Goal: Task Accomplishment & Management: Manage account settings

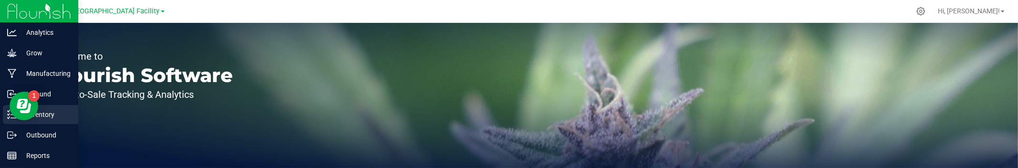
click at [48, 116] on p "Inventory" at bounding box center [45, 114] width 57 height 11
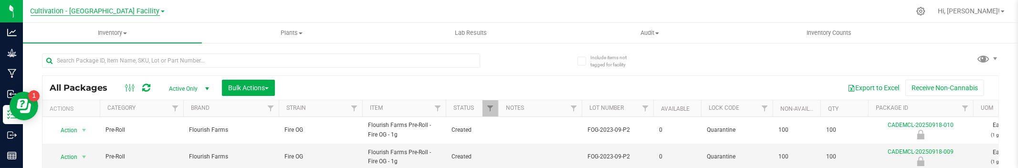
click at [81, 10] on span "Cultivation - [GEOGRAPHIC_DATA] Facility" at bounding box center [95, 11] width 129 height 9
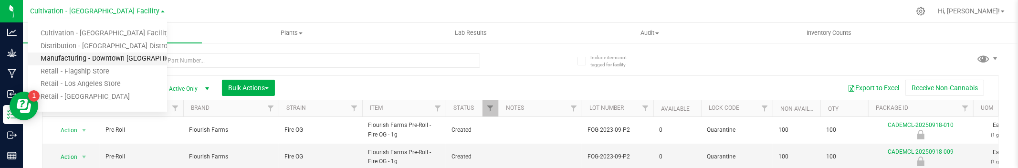
click at [90, 56] on link "Manufacturing - Downtown [GEOGRAPHIC_DATA]" at bounding box center [97, 59] width 139 height 13
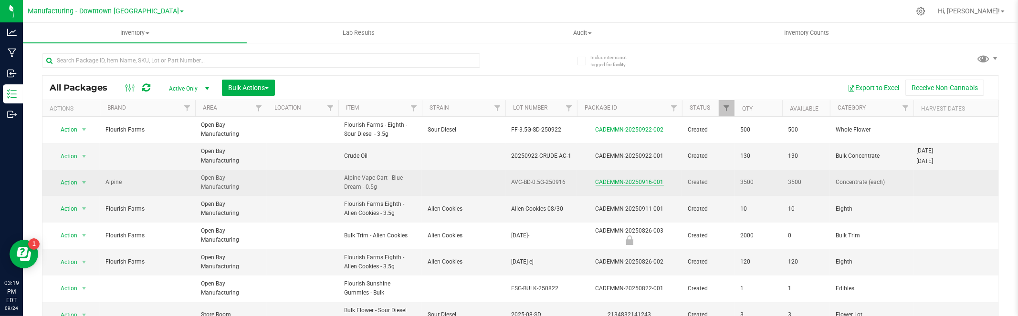
click at [639, 179] on link "CADEMMN-20250916-001" at bounding box center [630, 182] width 68 height 7
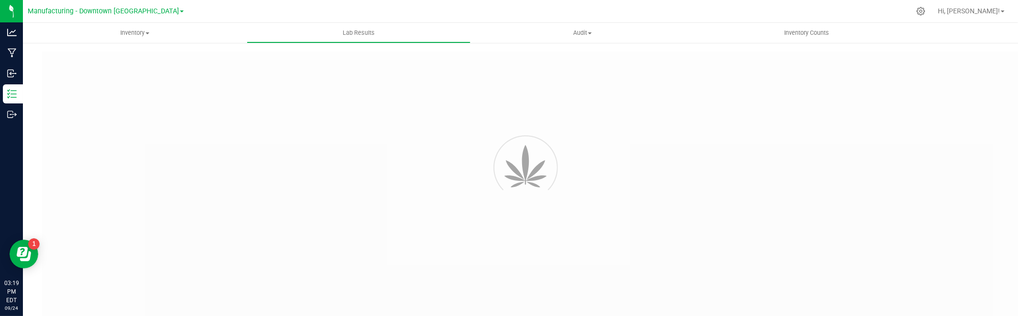
type input "CADEMMN-20250916-001"
type input "AVC-BD-0.5G-250916"
type input "CADEMMN-20250916-001"
type input "[DATE] 3:00 AM"
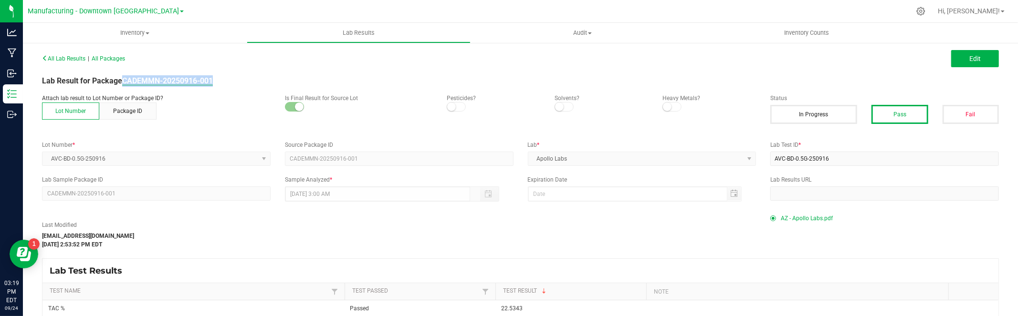
copy strong "CADEMMN-20250916-001"
drag, startPoint x: 227, startPoint y: 80, endPoint x: 138, endPoint y: 83, distance: 88.8
click at [125, 83] on div "Lab Result for Package CADEMMN-20250916-001" at bounding box center [520, 80] width 971 height 11
click at [92, 158] on kendo-dropdownlist "AVC-BD-0.5G-250916" at bounding box center [156, 159] width 229 height 14
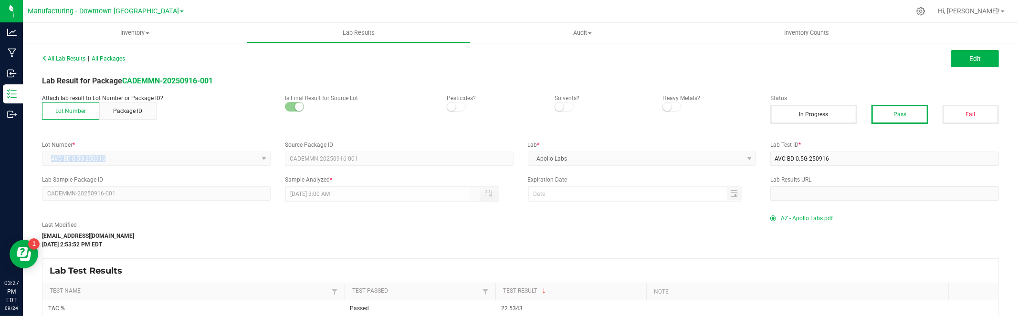
click at [92, 158] on kendo-dropdownlist "AVC-BD-0.5G-250916" at bounding box center [156, 159] width 229 height 14
copy span "AVC-BD-0.5G-250916"
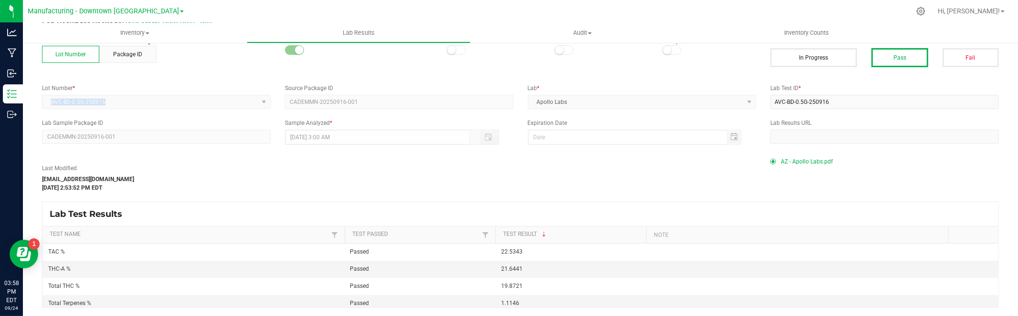
scroll to position [57, 0]
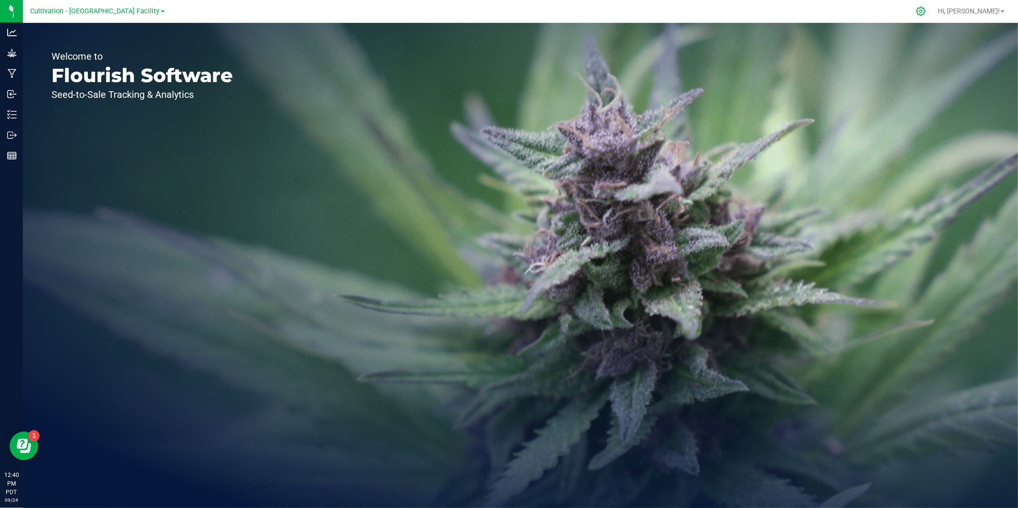
click at [926, 12] on icon at bounding box center [921, 11] width 10 height 10
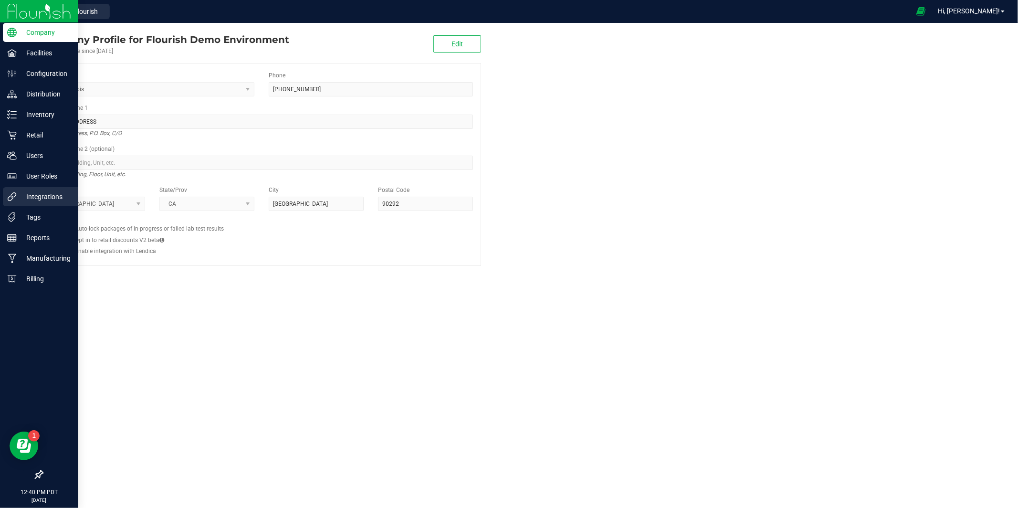
click at [50, 198] on p "Integrations" at bounding box center [45, 196] width 57 height 11
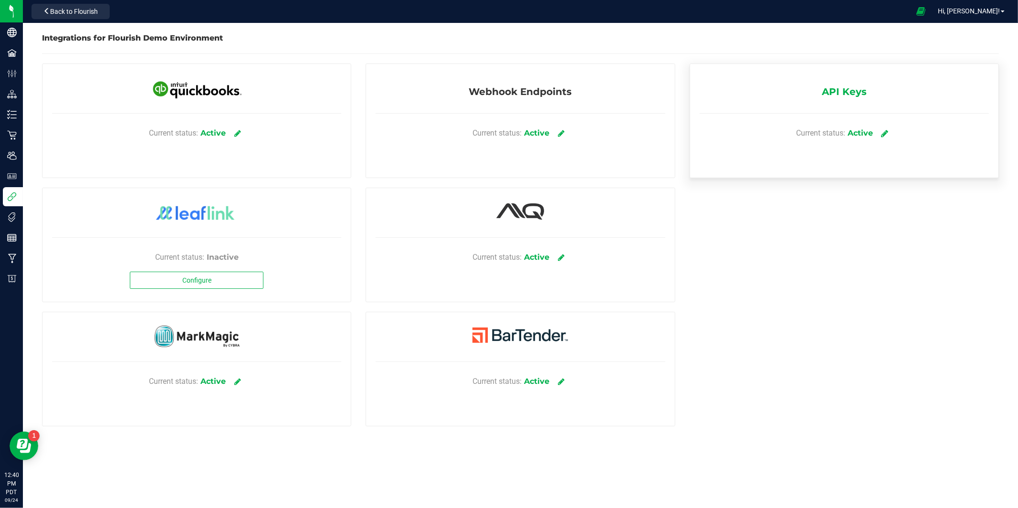
click at [887, 130] on icon at bounding box center [885, 133] width 7 height 9
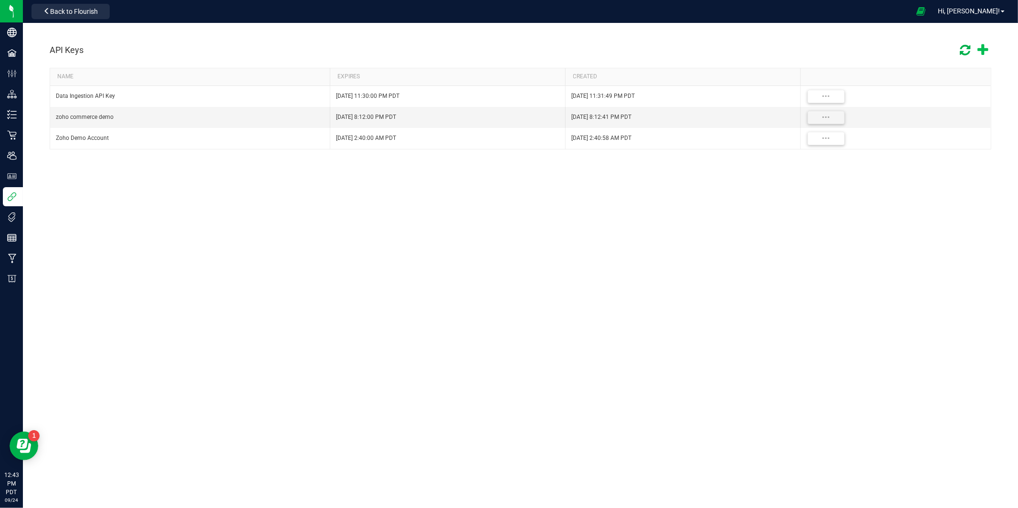
click at [980, 54] on icon at bounding box center [983, 50] width 11 height 14
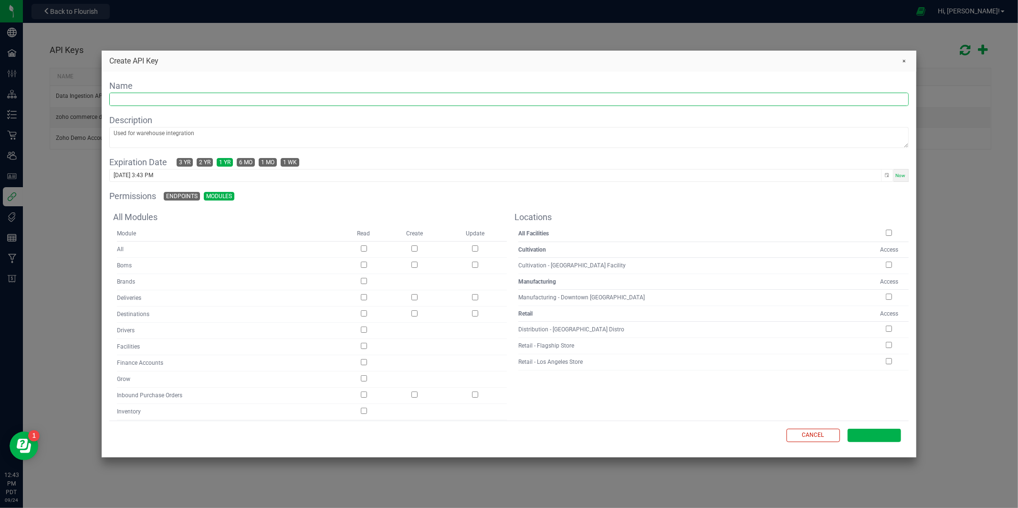
drag, startPoint x: 229, startPoint y: 103, endPoint x: 254, endPoint y: 103, distance: 25.8
click at [228, 103] on input "text" at bounding box center [509, 99] width 798 height 12
paste input "Lab Test COA Portal API Key"
type input "Lab Test COA Portal API Key"
click at [167, 135] on textarea at bounding box center [509, 137] width 798 height 20
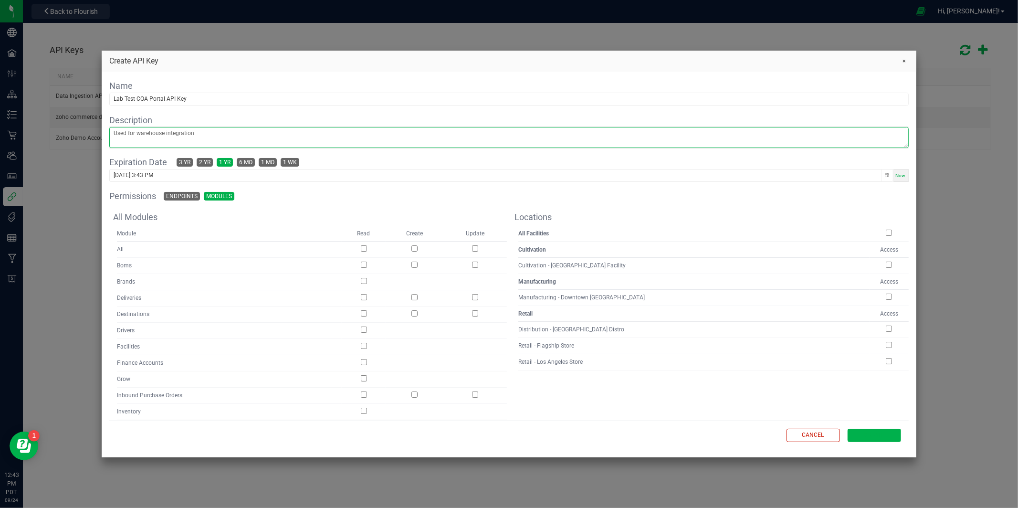
paste textarea "Used for fetching lab test result COAs via the COA portal ([URL][DOMAIN_NAME])"
click at [281, 132] on textarea "Used for fetching lab test result COAs via the COA portal (https://one59.coas.f…" at bounding box center [509, 137] width 798 height 20
drag, startPoint x: 281, startPoint y: 132, endPoint x: 303, endPoint y: 132, distance: 21.5
click at [281, 132] on textarea "Used for fetching lab test result COAs via the COA portal (https://one59.coas.f…" at bounding box center [509, 137] width 798 height 20
click at [360, 134] on textarea "Used for fetching lab test result COAs via the COA portal (https://one59.coas.f…" at bounding box center [509, 137] width 798 height 20
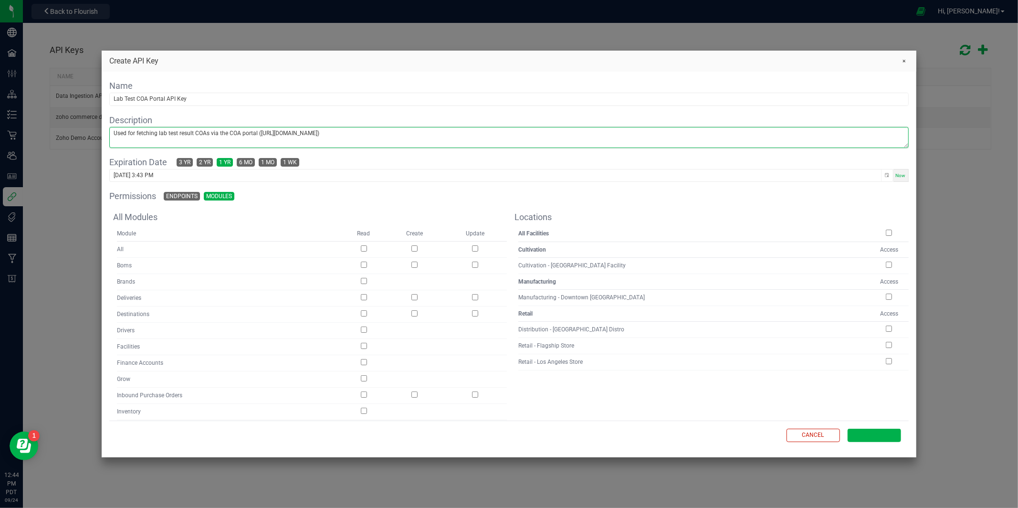
paste textarea "flourish.coas.flourishsoftware.com/"
drag, startPoint x: 360, startPoint y: 133, endPoint x: 275, endPoint y: 135, distance: 85.0
click at [271, 134] on textarea "Used for fetching lab test result COAs via the COA portal (https://one59.coas.f…" at bounding box center [509, 137] width 798 height 20
type textarea "Used for fetching lab test result COAs via the COA portal (https://flourish.coa…"
drag, startPoint x: 186, startPoint y: 161, endPoint x: 229, endPoint y: 166, distance: 42.8
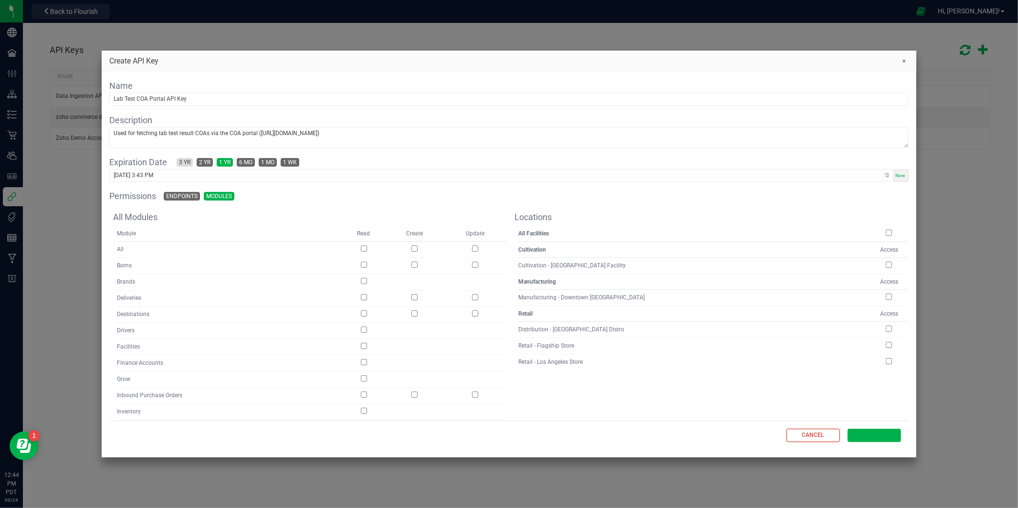
click at [186, 161] on span "3 yr" at bounding box center [184, 162] width 11 height 8
type input "09/24/2028 3:44 PM"
click at [893, 236] on th at bounding box center [889, 236] width 39 height 12
click at [886, 232] on input "checkbox" at bounding box center [889, 233] width 6 height 6
checkbox input "true"
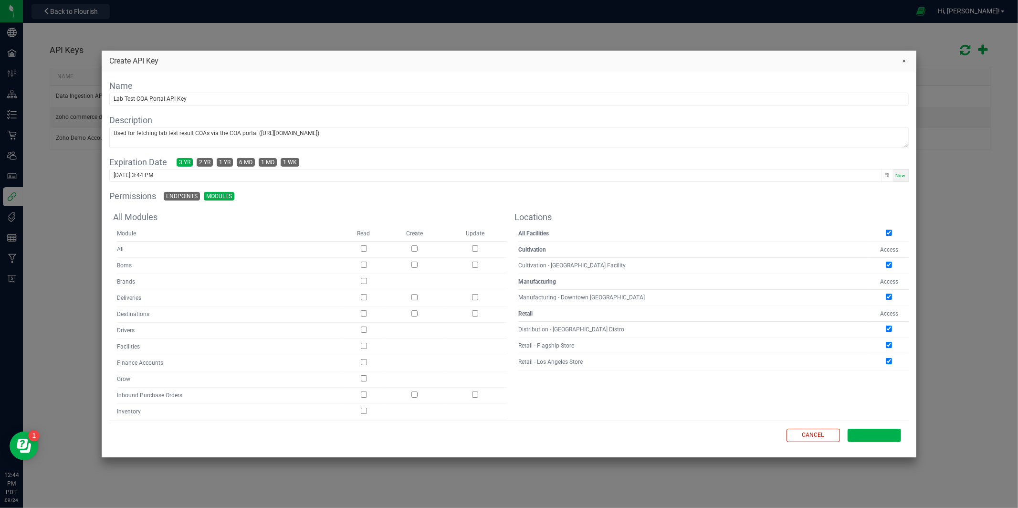
checkbox input "true"
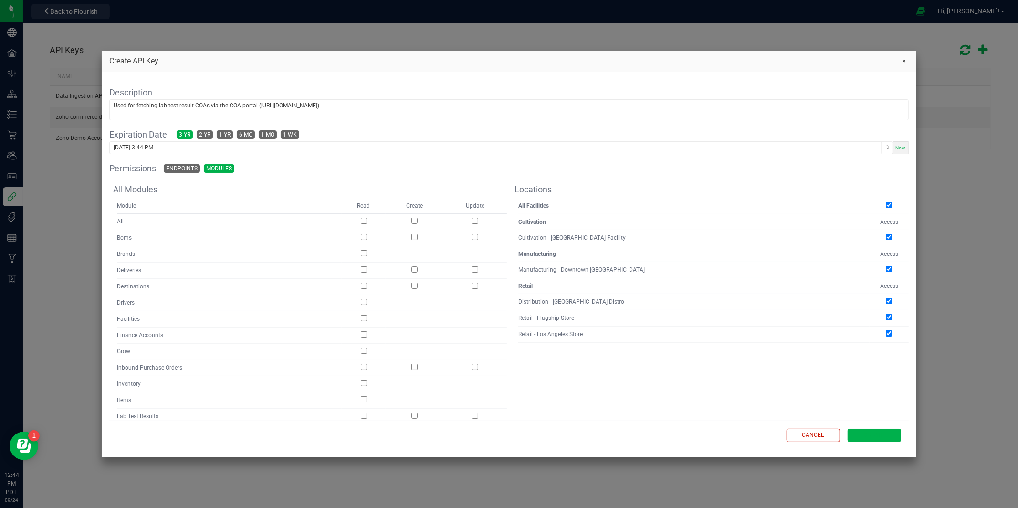
scroll to position [57, 0]
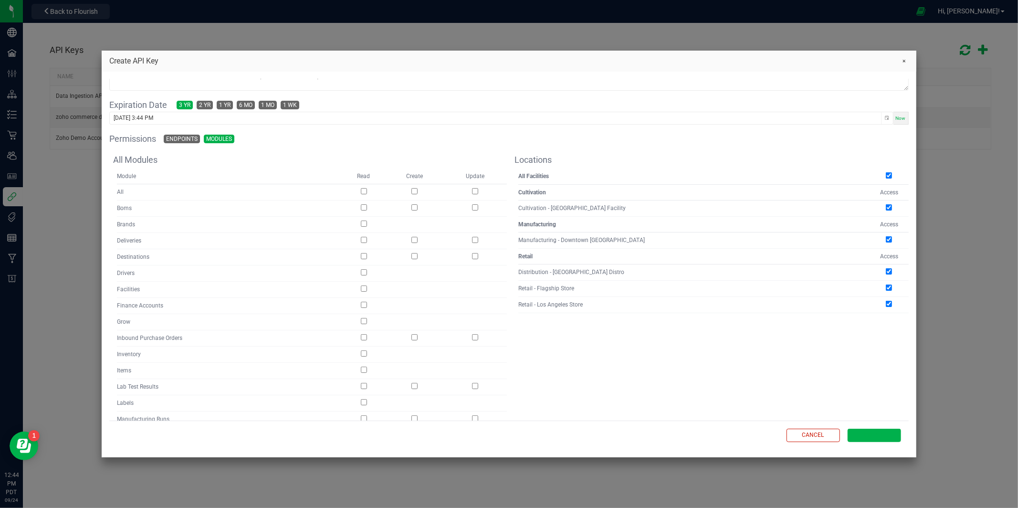
click at [367, 383] on input "checkbox" at bounding box center [364, 386] width 6 height 6
checkbox input "true"
click at [367, 255] on input "checkbox" at bounding box center [364, 256] width 6 height 6
checkbox input "true"
click at [365, 289] on input "checkbox" at bounding box center [364, 288] width 6 height 6
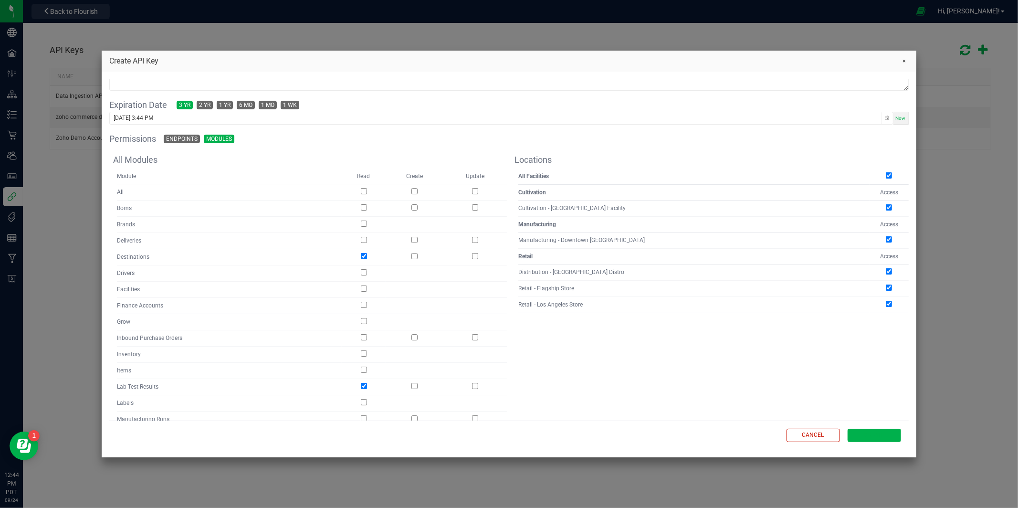
checkbox input "true"
drag, startPoint x: 365, startPoint y: 354, endPoint x: 375, endPoint y: 352, distance: 10.1
click at [365, 354] on input "checkbox" at bounding box center [364, 353] width 6 height 6
checkbox input "true"
click at [873, 437] on span "Create" at bounding box center [874, 435] width 21 height 8
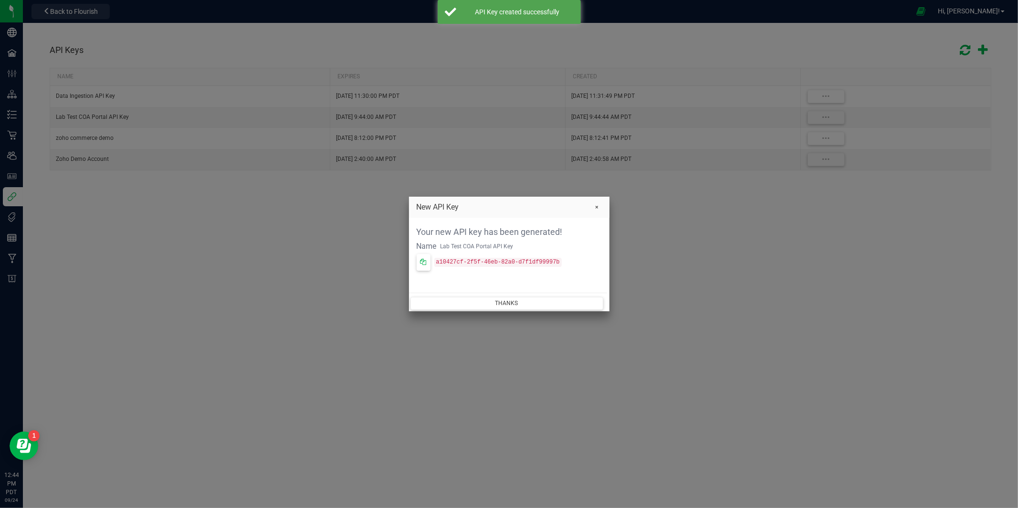
click at [441, 262] on code "a10427cf-2f5f-46eb-82a0-d7f1df99997b" at bounding box center [497, 262] width 127 height 9
drag, startPoint x: 470, startPoint y: 260, endPoint x: 543, endPoint y: 263, distance: 73.1
click at [543, 263] on code "a10427cf-2f5f-46eb-82a0-d7f1df99997b" at bounding box center [497, 262] width 127 height 9
copy code "a10427cf-2f5f-46eb-82a0-d7f1df99997b"
